Goal: Task Accomplishment & Management: Complete application form

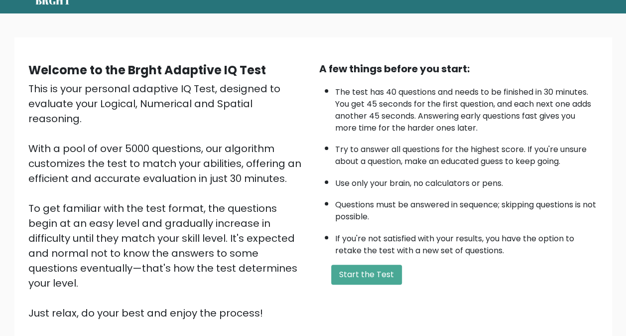
scroll to position [42, 0]
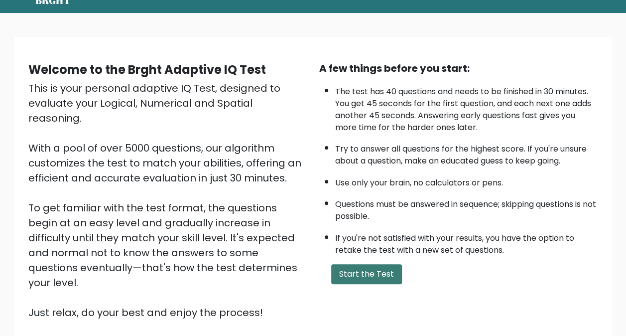
click at [351, 270] on button "Start the Test" at bounding box center [366, 274] width 71 height 20
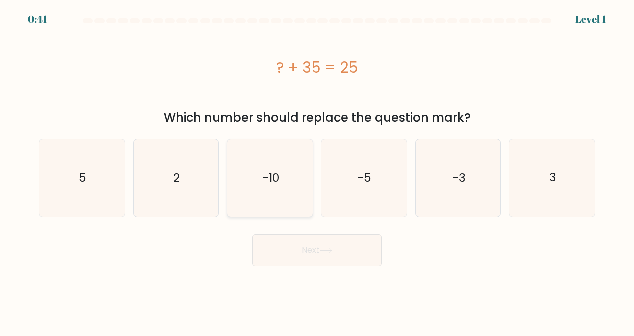
click at [283, 196] on icon "-10" at bounding box center [270, 178] width 78 height 78
click at [317, 170] on input "c. -10" at bounding box center [317, 169] width 0 height 2
radio input "true"
click at [300, 241] on button "Next" at bounding box center [316, 250] width 129 height 32
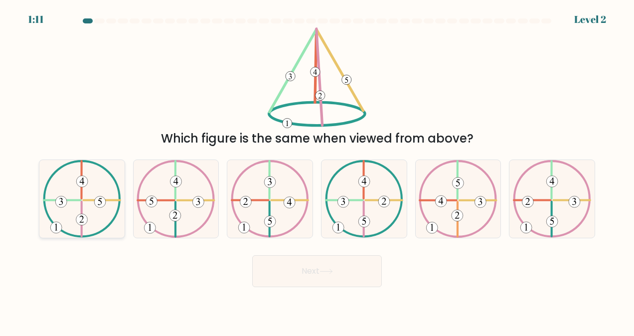
click at [71, 214] on icon at bounding box center [82, 199] width 78 height 78
click at [317, 170] on input "a." at bounding box center [317, 169] width 0 height 2
radio input "true"
click at [317, 272] on button "Next" at bounding box center [316, 271] width 129 height 32
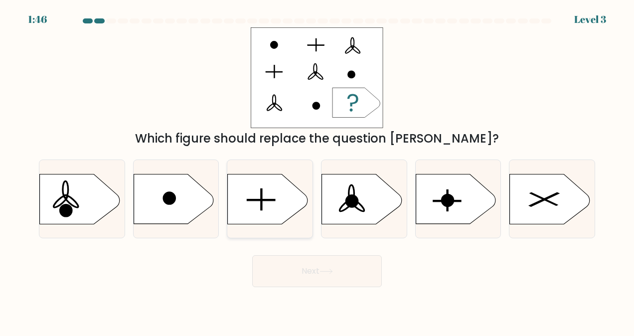
click at [272, 195] on icon at bounding box center [268, 199] width 80 height 50
click at [317, 170] on input "c." at bounding box center [317, 169] width 0 height 2
radio input "true"
click at [317, 267] on button "Next" at bounding box center [316, 271] width 129 height 32
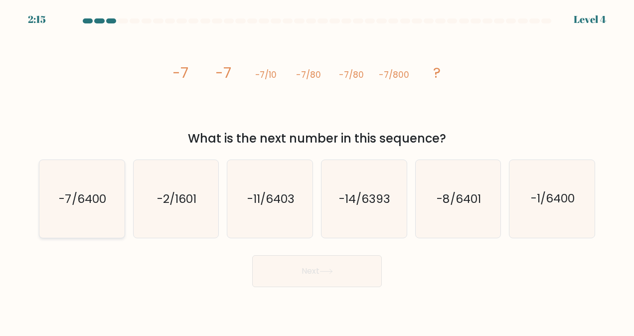
click at [68, 205] on text "-7/6400" at bounding box center [82, 199] width 47 height 16
click at [317, 170] on input "a. -7/6400" at bounding box center [317, 169] width 0 height 2
radio input "true"
click at [311, 267] on button "Next" at bounding box center [316, 271] width 129 height 32
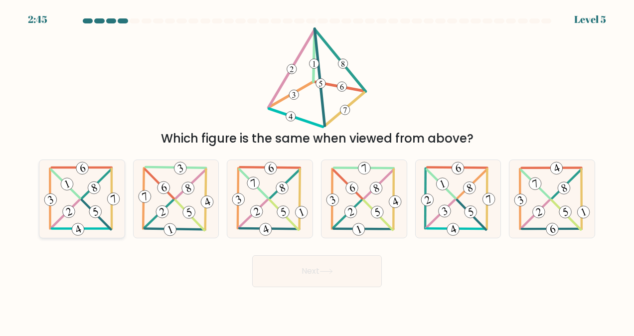
click at [92, 226] on icon at bounding box center [81, 199] width 79 height 78
click at [317, 170] on input "a." at bounding box center [317, 169] width 0 height 2
radio input "true"
click at [316, 276] on button "Next" at bounding box center [316, 271] width 129 height 32
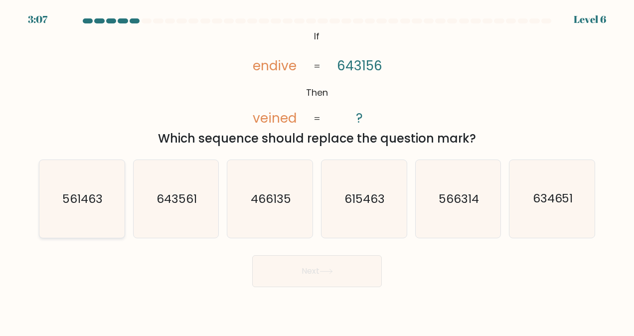
click at [108, 205] on icon "561463" at bounding box center [82, 199] width 78 height 78
click at [317, 170] on input "a. 561463" at bounding box center [317, 169] width 0 height 2
radio input "true"
click at [310, 264] on button "Next" at bounding box center [316, 271] width 129 height 32
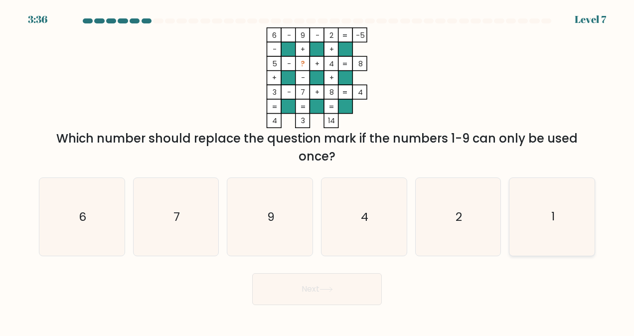
click at [545, 206] on icon "1" at bounding box center [552, 217] width 78 height 78
click at [317, 170] on input "f. 1" at bounding box center [317, 169] width 0 height 2
radio input "true"
click at [334, 293] on button "Next" at bounding box center [316, 289] width 129 height 32
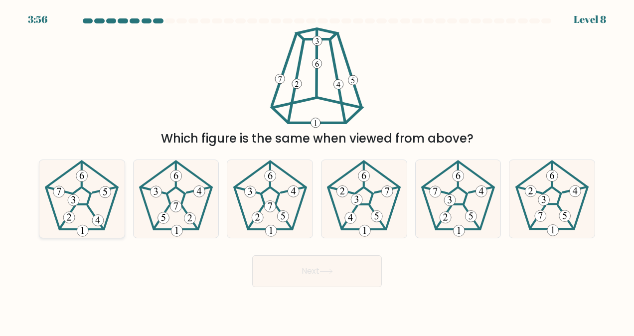
click at [101, 207] on icon at bounding box center [82, 199] width 78 height 78
click at [317, 170] on input "a." at bounding box center [317, 169] width 0 height 2
radio input "true"
click at [322, 280] on button "Next" at bounding box center [316, 271] width 129 height 32
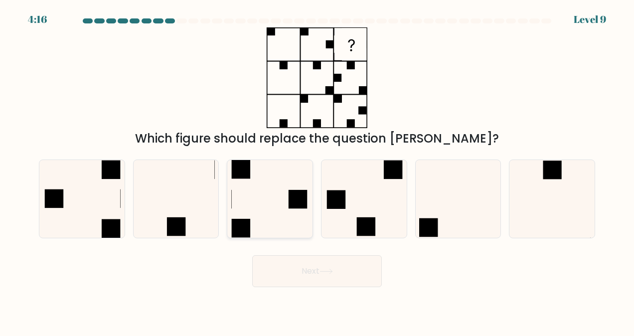
click at [265, 206] on icon at bounding box center [270, 199] width 78 height 78
click at [317, 170] on input "c." at bounding box center [317, 169] width 0 height 2
radio input "true"
click at [305, 284] on button "Next" at bounding box center [316, 271] width 129 height 32
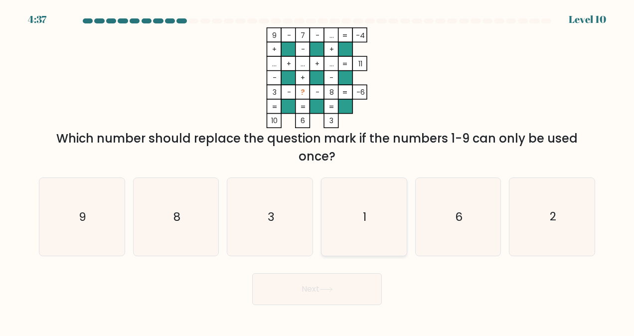
click at [355, 228] on icon "1" at bounding box center [364, 217] width 78 height 78
click at [317, 170] on input "d. 1" at bounding box center [317, 169] width 0 height 2
radio input "true"
click at [323, 297] on button "Next" at bounding box center [316, 289] width 129 height 32
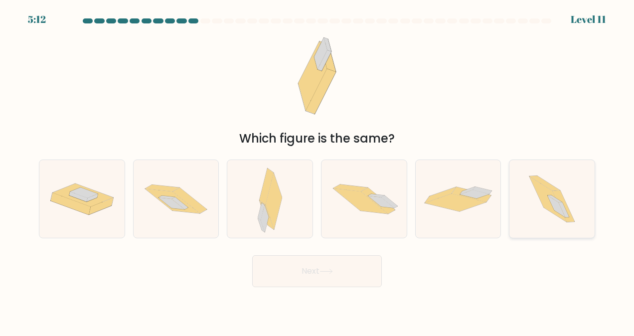
click at [546, 205] on icon at bounding box center [547, 198] width 37 height 45
click at [317, 170] on input "f." at bounding box center [317, 169] width 0 height 2
radio input "true"
click at [314, 272] on button "Next" at bounding box center [316, 271] width 129 height 32
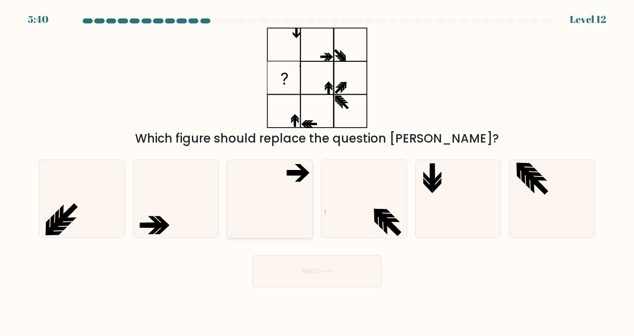
click at [287, 186] on icon at bounding box center [270, 199] width 78 height 78
click at [317, 170] on input "c." at bounding box center [317, 169] width 0 height 2
radio input "true"
click at [313, 269] on button "Next" at bounding box center [316, 271] width 129 height 32
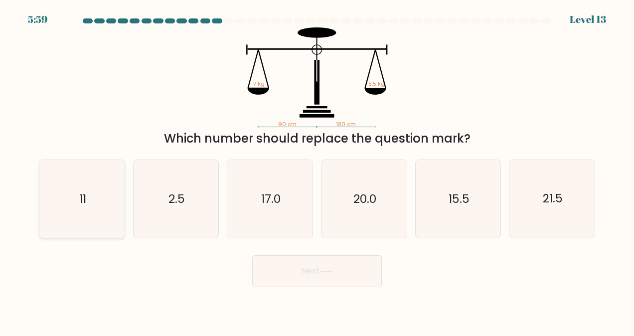
click at [76, 190] on icon "11" at bounding box center [82, 199] width 78 height 78
click at [317, 170] on input "a. 11" at bounding box center [317, 169] width 0 height 2
radio input "true"
click at [322, 268] on icon at bounding box center [325, 270] width 13 height 5
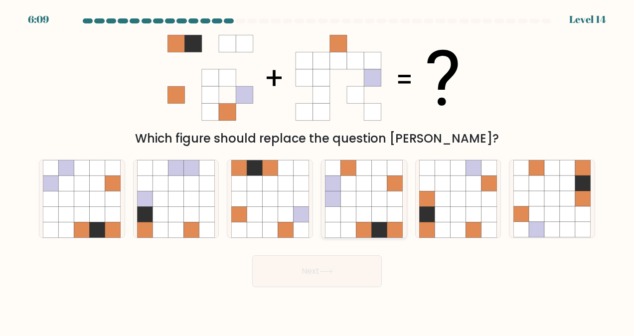
click at [367, 206] on icon at bounding box center [363, 198] width 15 height 15
click at [317, 170] on input "d." at bounding box center [317, 169] width 0 height 2
radio input "true"
click at [324, 269] on icon at bounding box center [325, 270] width 13 height 5
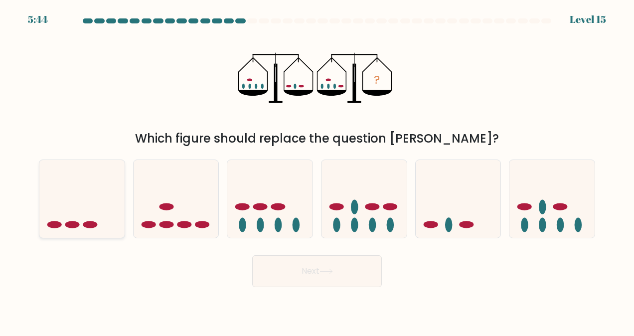
click at [104, 215] on icon at bounding box center [81, 199] width 85 height 70
click at [317, 170] on input "a." at bounding box center [317, 169] width 0 height 2
radio input "true"
click at [300, 270] on button "Next" at bounding box center [316, 271] width 129 height 32
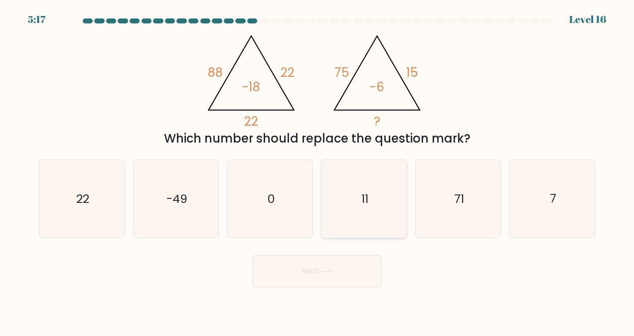
click at [374, 210] on icon "11" at bounding box center [364, 199] width 78 height 78
click at [317, 170] on input "d. 11" at bounding box center [317, 169] width 0 height 2
radio input "true"
click at [323, 271] on icon at bounding box center [325, 270] width 13 height 5
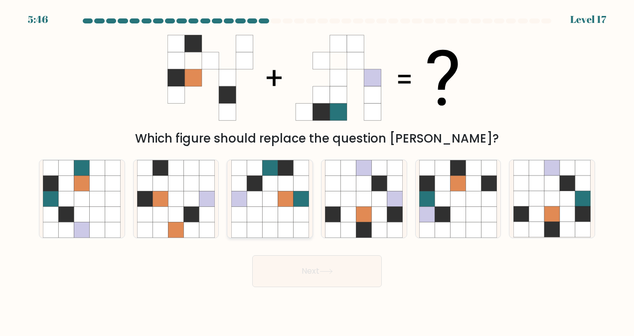
click at [279, 212] on icon at bounding box center [284, 214] width 15 height 15
click at [317, 170] on input "c." at bounding box center [317, 169] width 0 height 2
radio input "true"
click at [317, 269] on button "Next" at bounding box center [316, 271] width 129 height 32
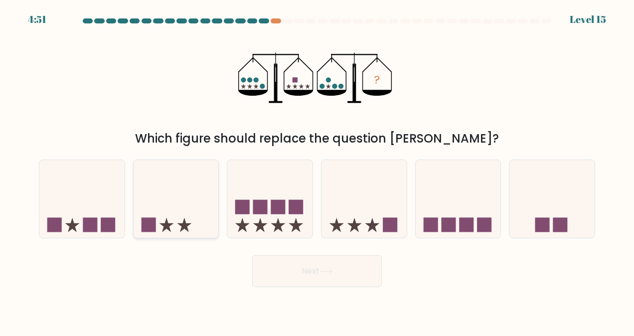
click at [182, 209] on icon at bounding box center [175, 199] width 85 height 70
click at [317, 170] on input "b." at bounding box center [317, 169] width 0 height 2
radio input "true"
click at [300, 264] on button "Next" at bounding box center [316, 271] width 129 height 32
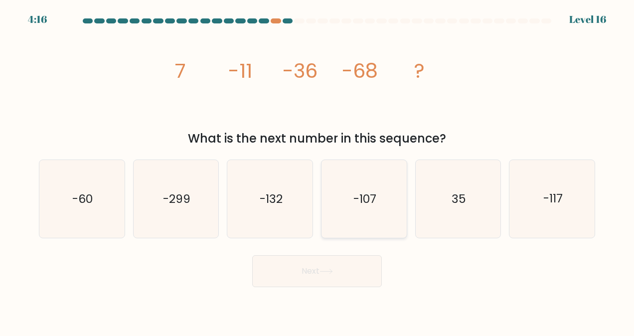
click at [393, 209] on icon "-107" at bounding box center [364, 199] width 78 height 78
click at [317, 170] on input "d. -107" at bounding box center [317, 169] width 0 height 2
radio input "true"
click at [322, 276] on button "Next" at bounding box center [316, 271] width 129 height 32
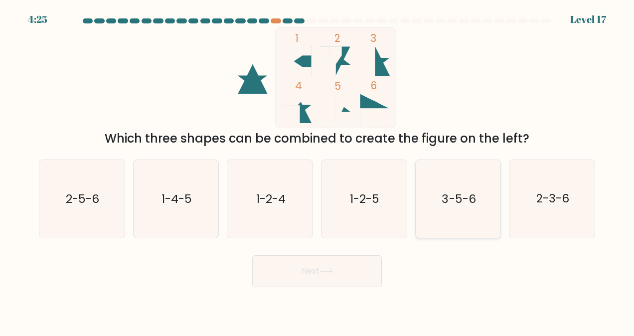
click at [488, 210] on icon "3-5-6" at bounding box center [458, 199] width 78 height 78
click at [317, 170] on input "e. 3-5-6" at bounding box center [317, 169] width 0 height 2
radio input "true"
click at [331, 267] on button "Next" at bounding box center [316, 271] width 129 height 32
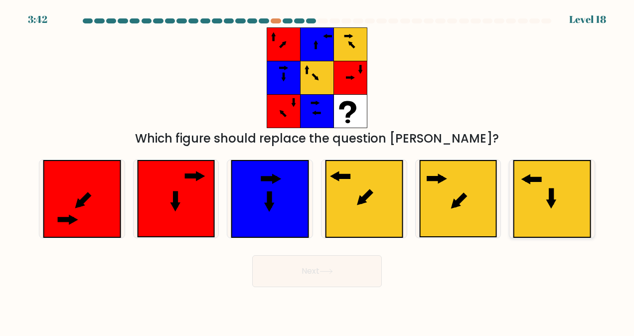
click at [541, 189] on icon at bounding box center [552, 198] width 77 height 77
click at [317, 170] on input "f." at bounding box center [317, 169] width 0 height 2
radio input "true"
click at [326, 276] on button "Next" at bounding box center [316, 271] width 129 height 32
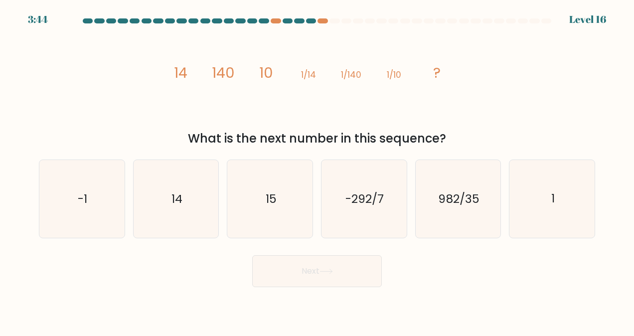
click at [587, 19] on div at bounding box center [317, 22] width 568 height 9
